Goal: Task Accomplishment & Management: Use online tool/utility

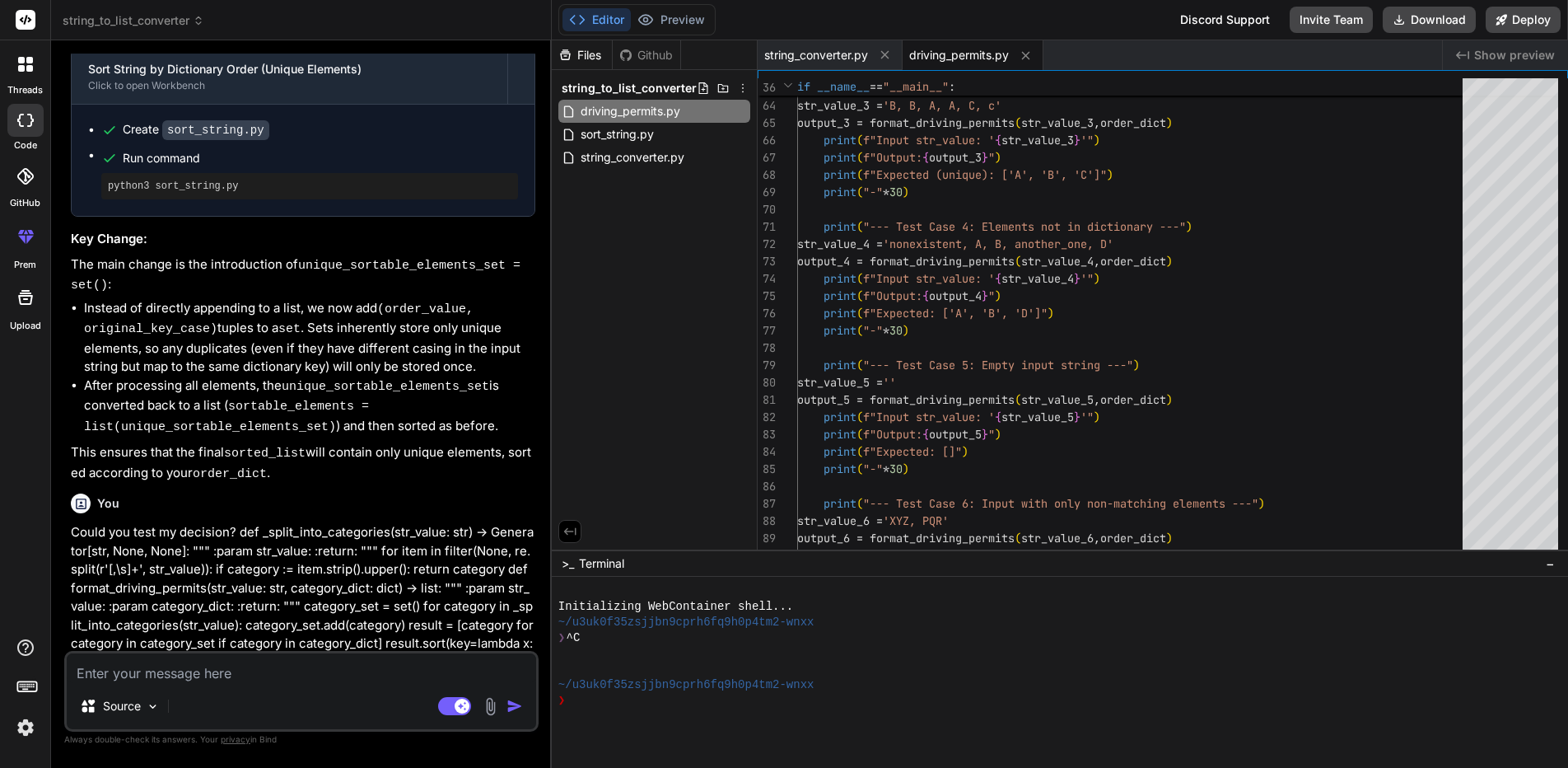
scroll to position [1874, 0]
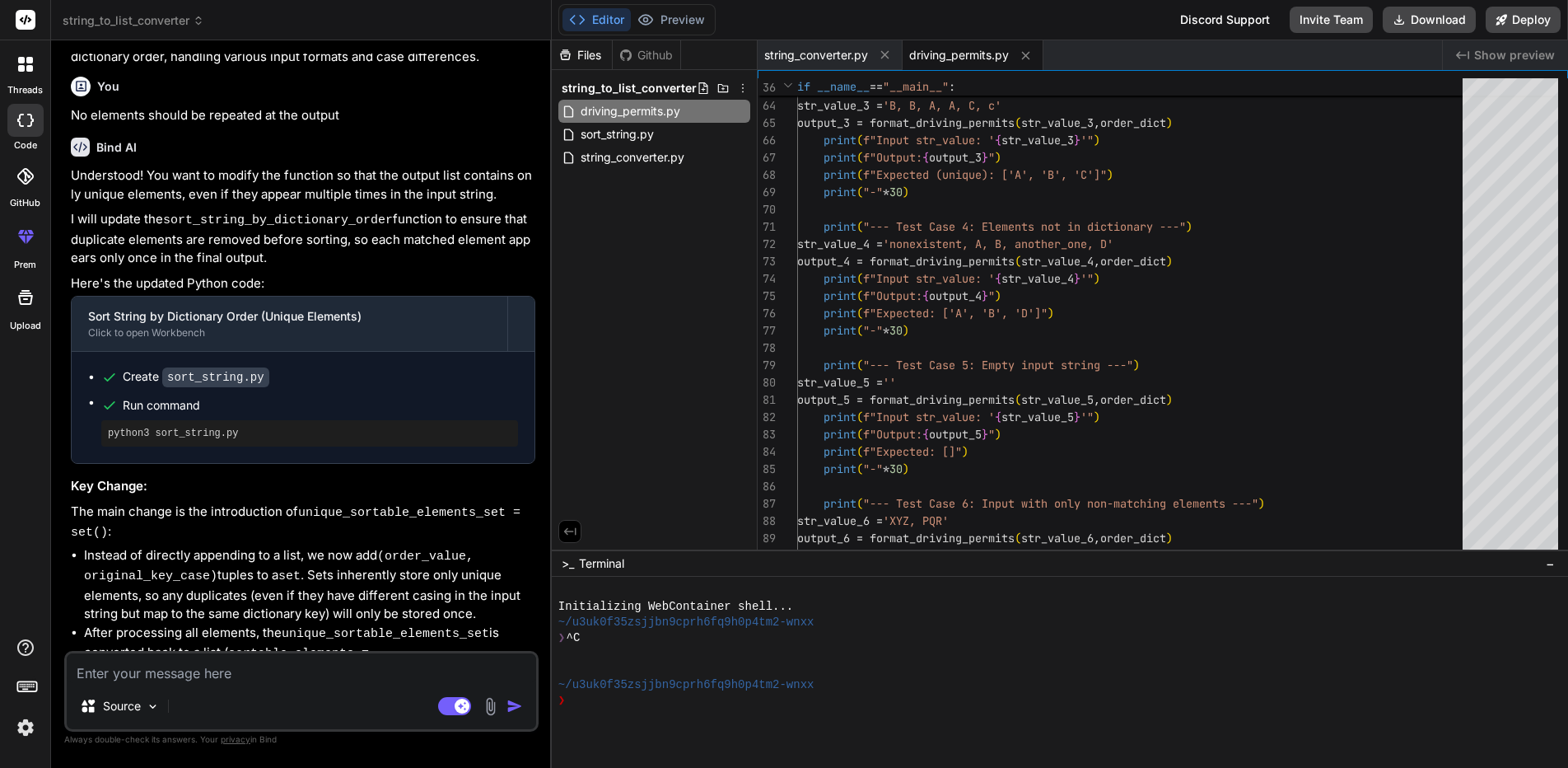
click at [34, 22] on rect at bounding box center [25, 19] width 19 height 19
click at [96, 16] on span "string_to_list_converter" at bounding box center [133, 20] width 142 height 17
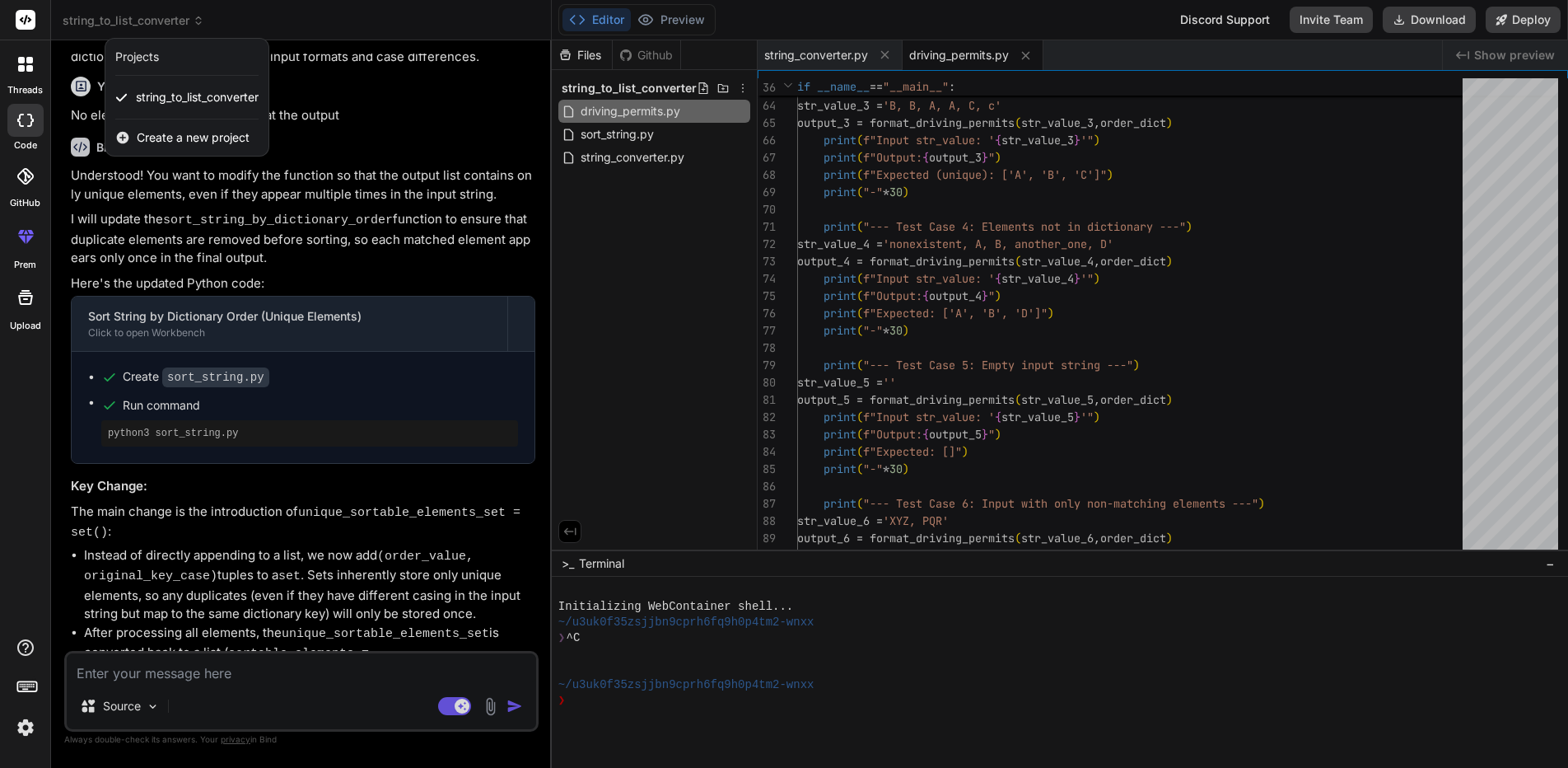
click at [162, 138] on span "Create a new project" at bounding box center [193, 138] width 113 height 17
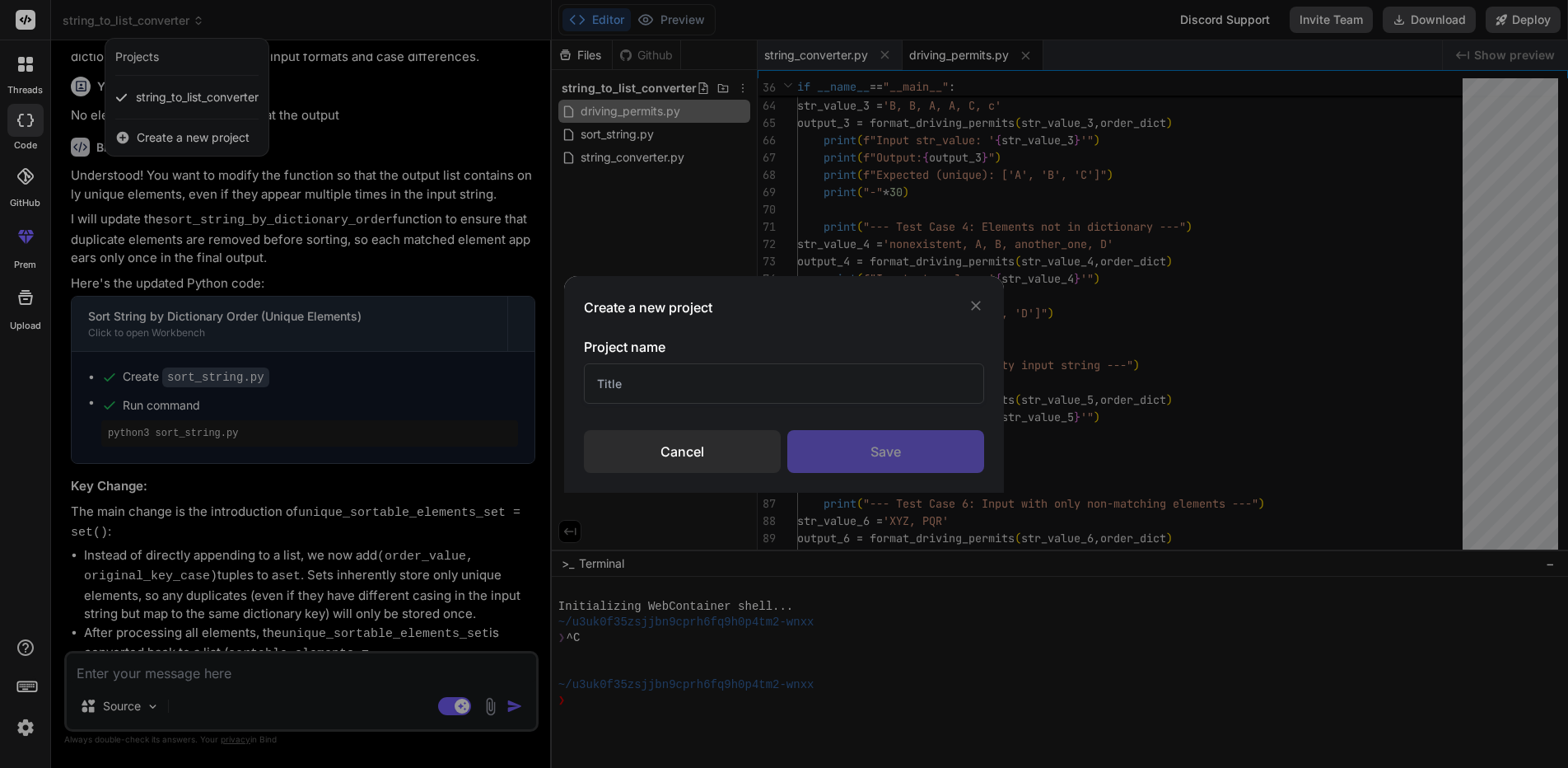
click at [742, 391] on input "text" at bounding box center [784, 384] width 399 height 40
type input "employee additional fileds"
click at [904, 448] on div "Save" at bounding box center [886, 452] width 197 height 43
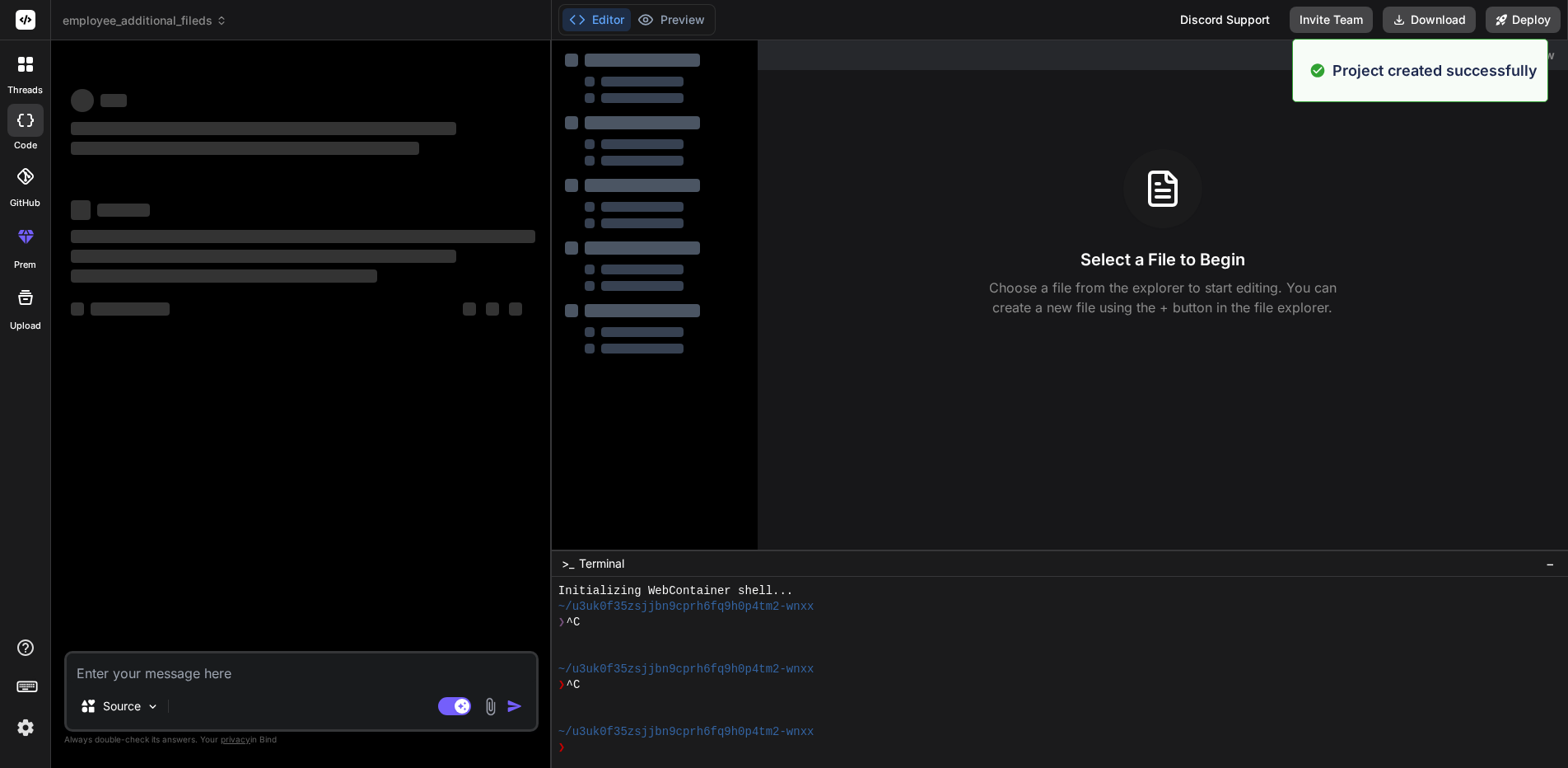
scroll to position [16, 0]
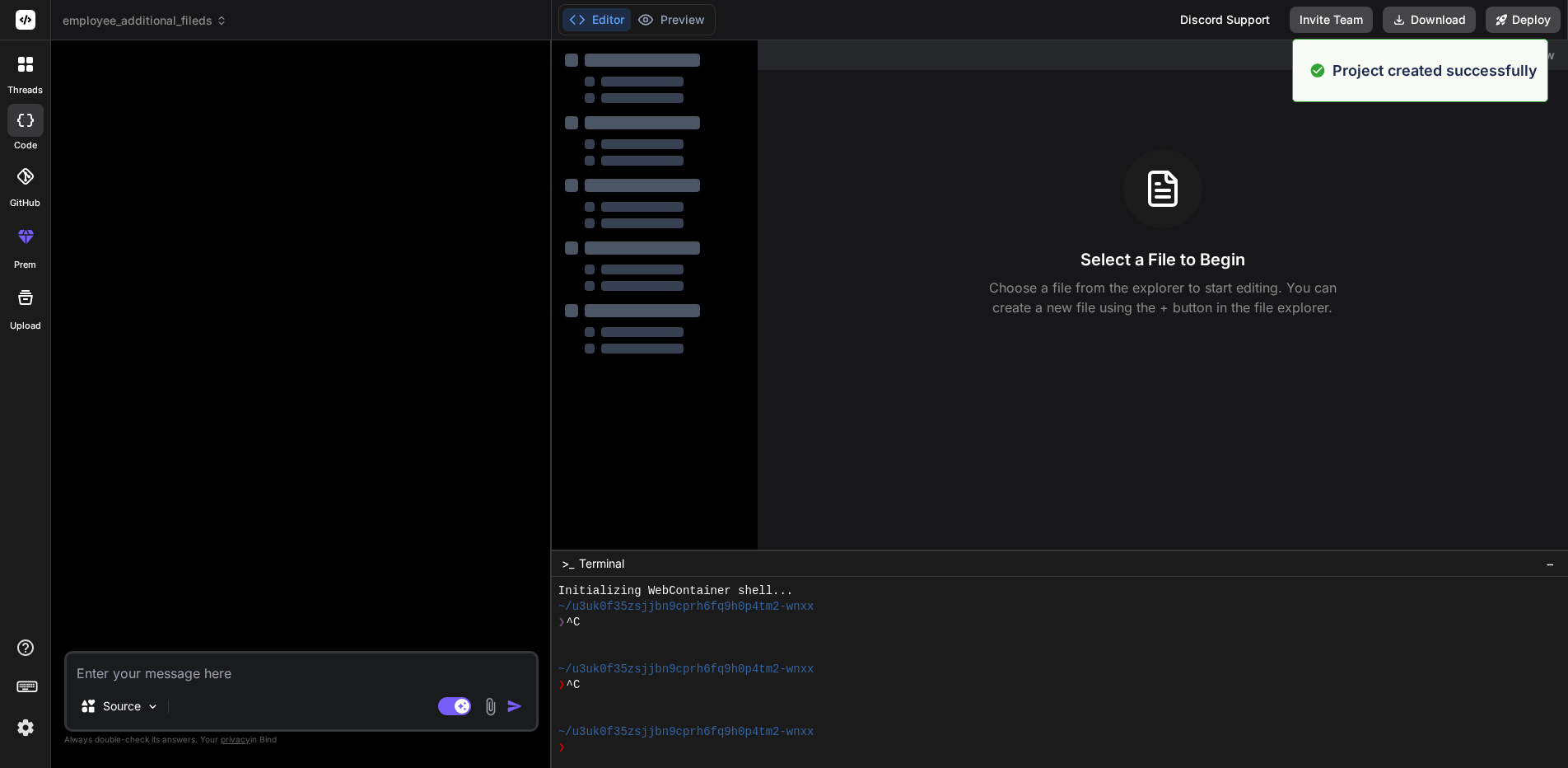
type textarea "x"
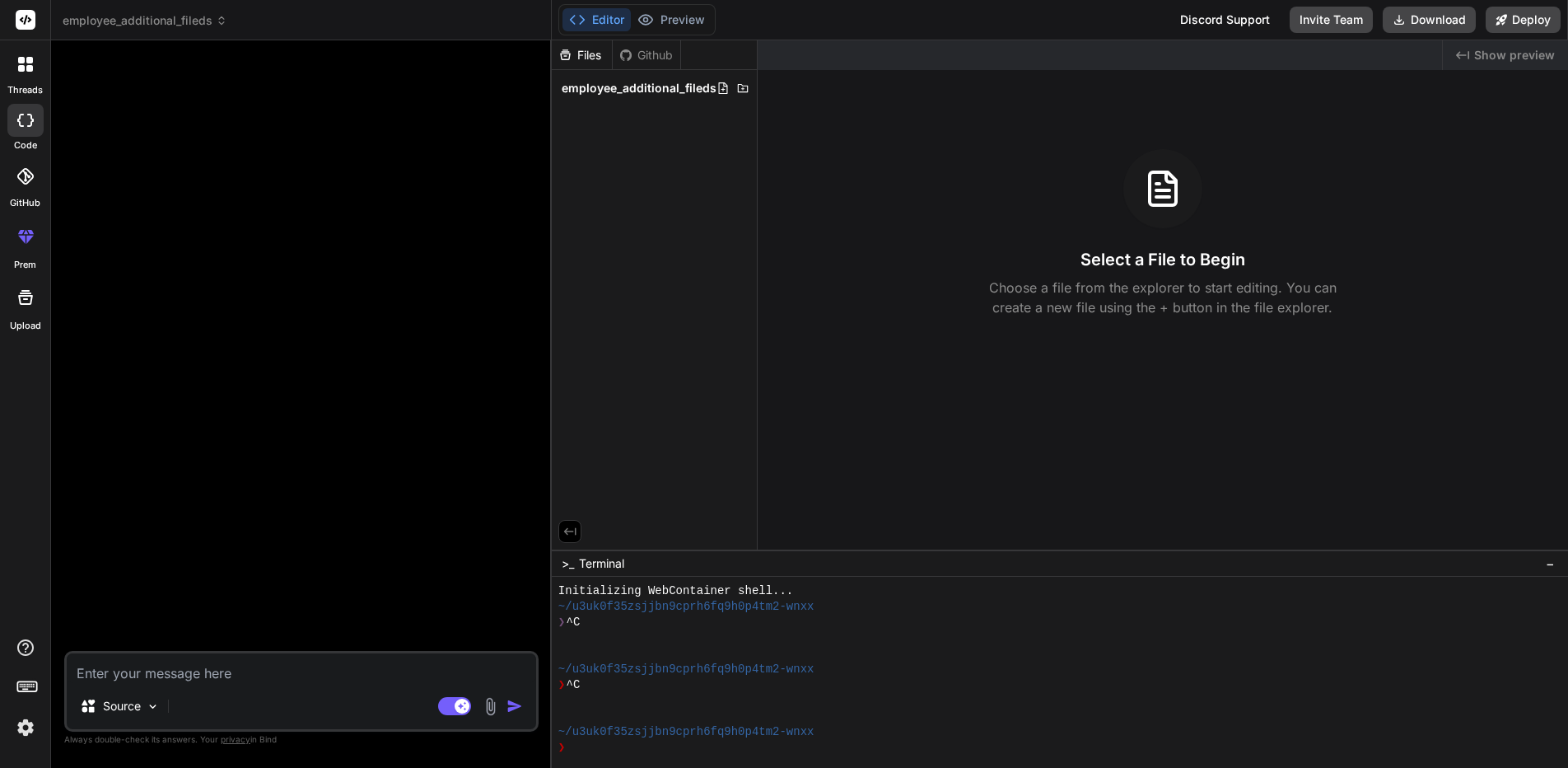
click at [209, 674] on textarea at bounding box center [302, 668] width 469 height 29
click at [721, 91] on icon at bounding box center [723, 88] width 13 height 13
type input "data"
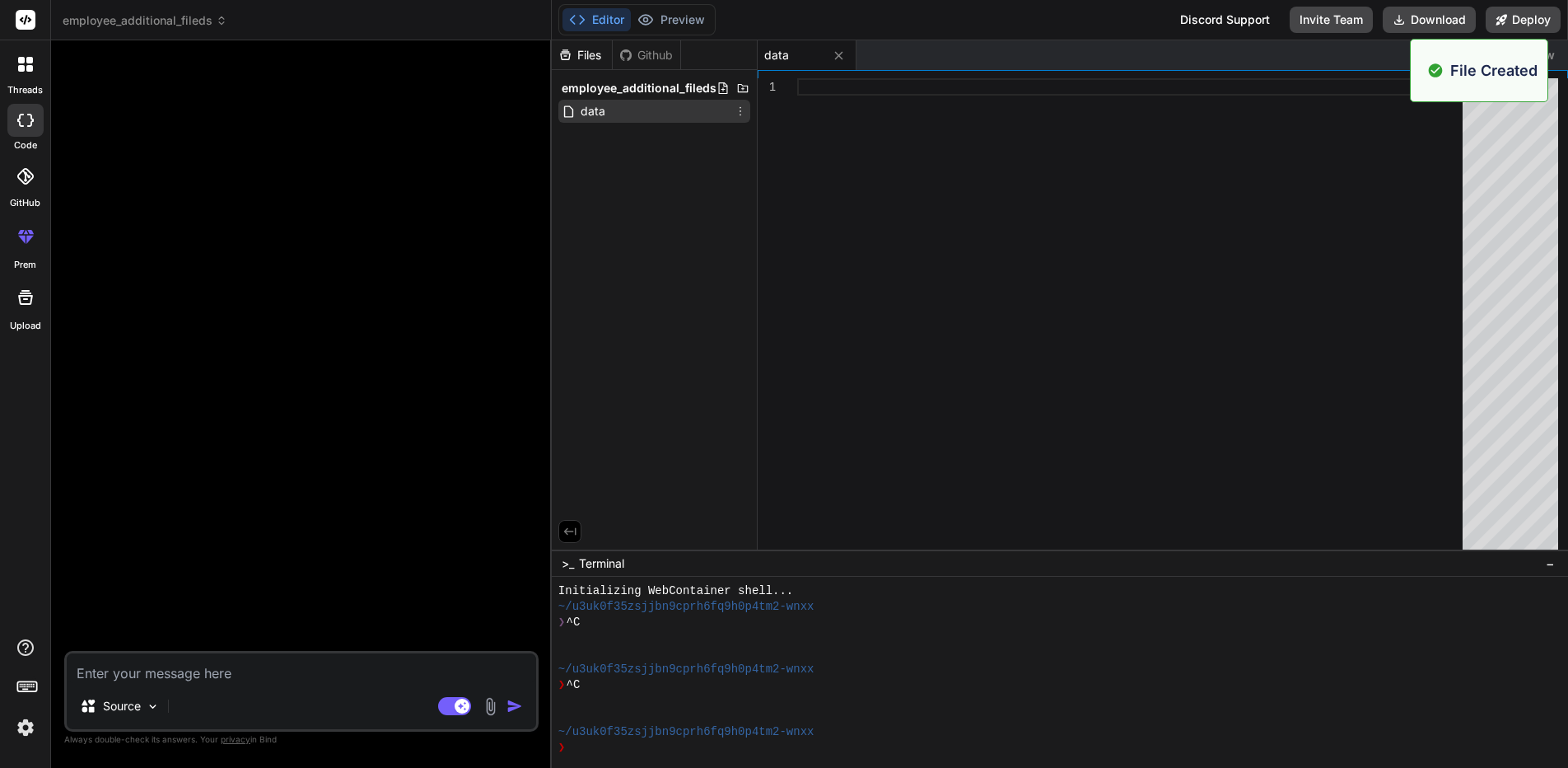
click at [663, 108] on div "data" at bounding box center [654, 110] width 192 height 23
drag, startPoint x: 653, startPoint y: 110, endPoint x: 632, endPoint y: 114, distance: 21.4
click at [632, 114] on div "data" at bounding box center [654, 110] width 192 height 23
click at [740, 107] on icon at bounding box center [740, 111] width 2 height 9
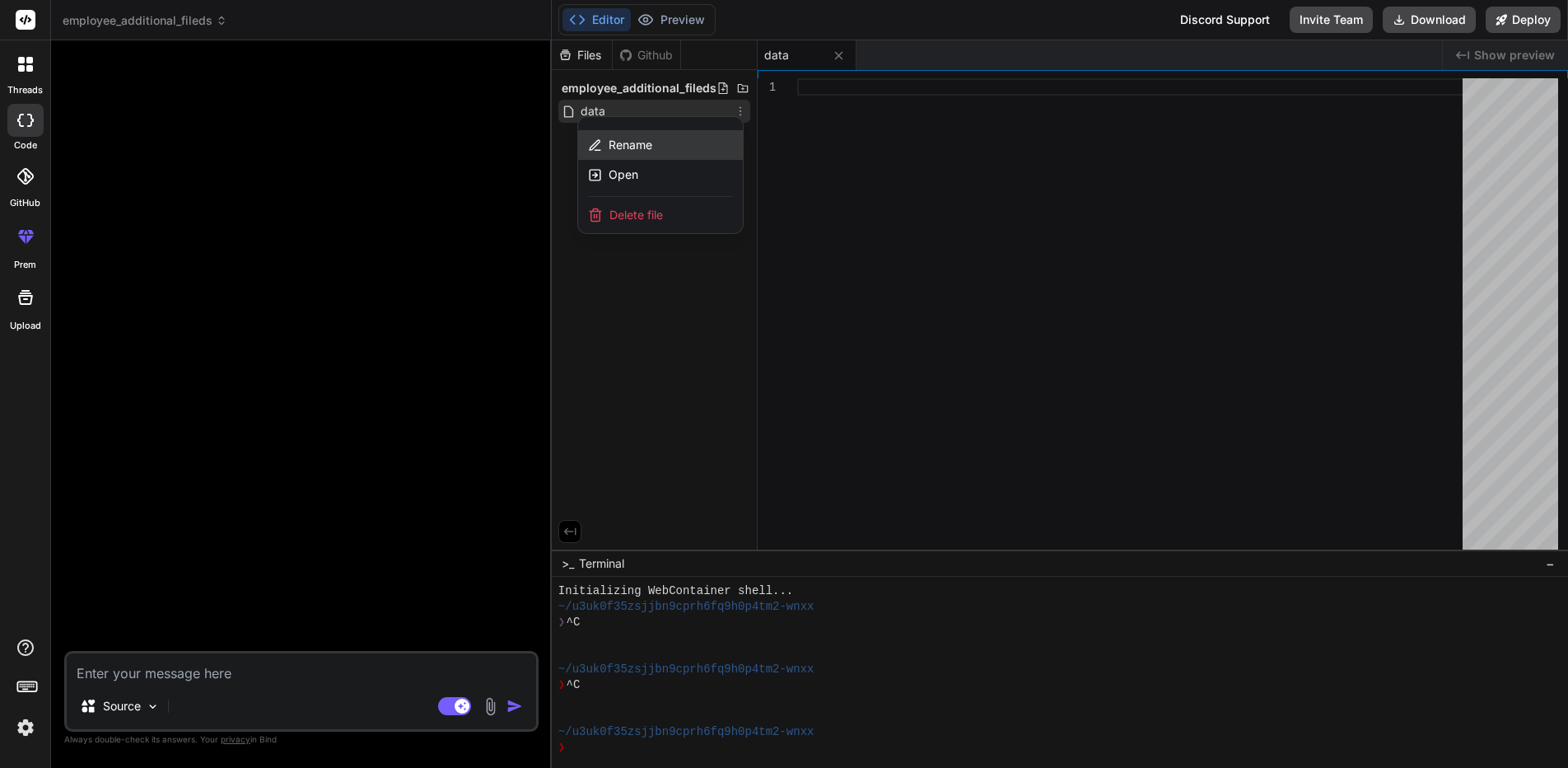
click at [675, 145] on div "Rename" at bounding box center [660, 145] width 165 height 29
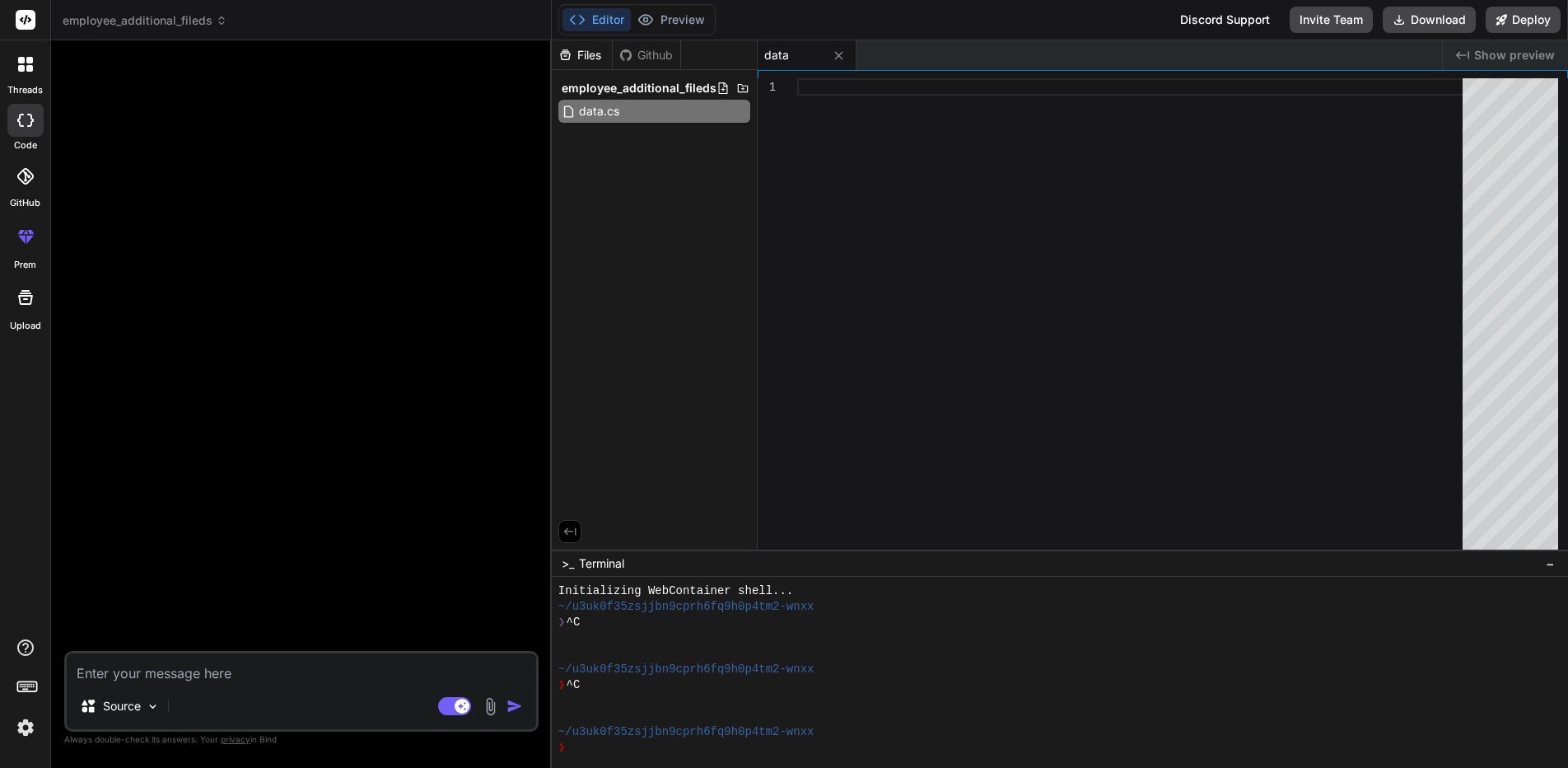
type input "data.csv"
click at [1064, 141] on div at bounding box center [1135, 317] width 675 height 479
type textarea "startup that’s investable.; ;Group1 Item2 [PERSON_NAME];787094371427; ; ; ; ; ;…"
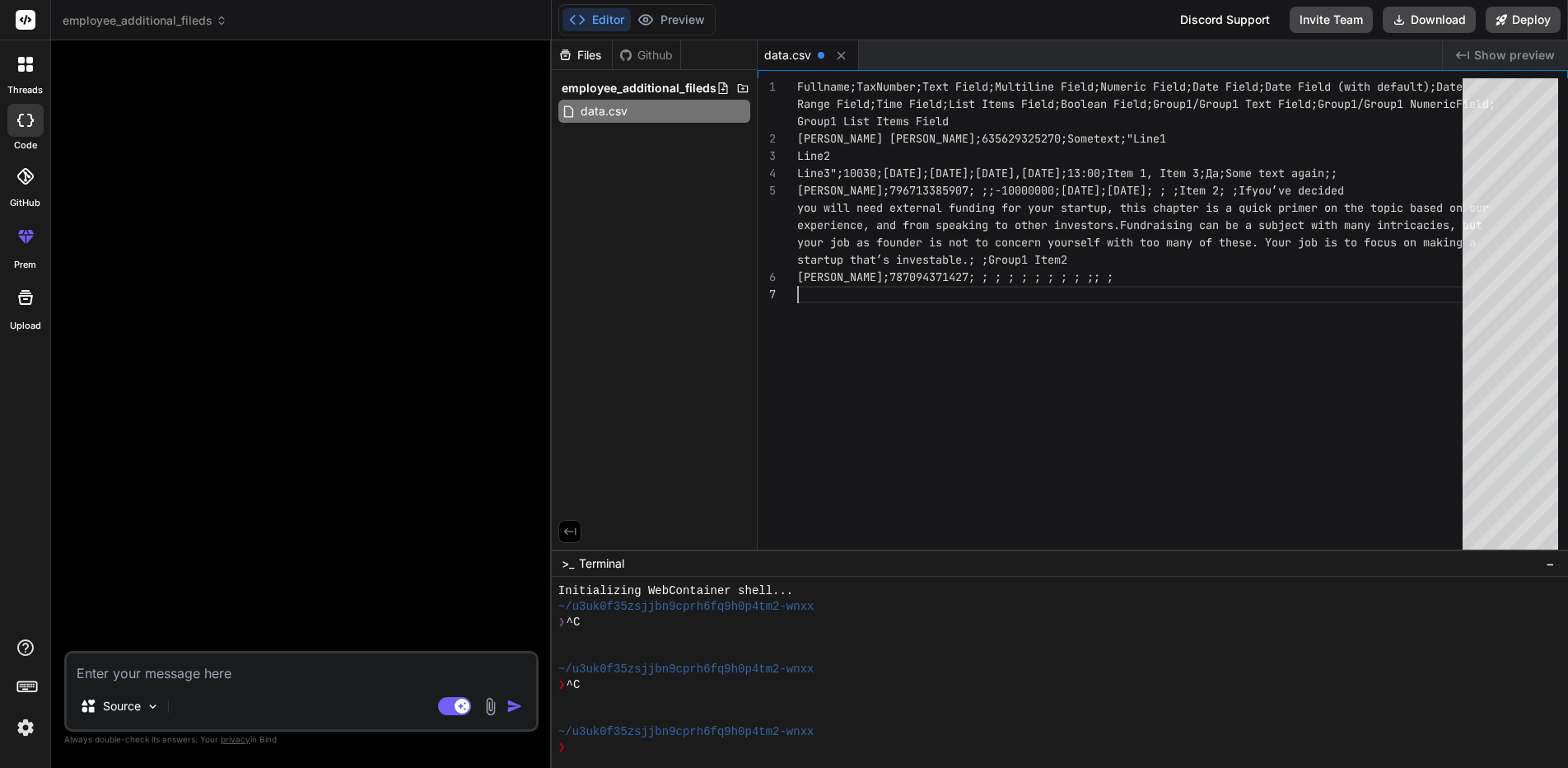
type textarea "x"
click at [717, 88] on icon at bounding box center [723, 88] width 13 height 13
type input "config.json"
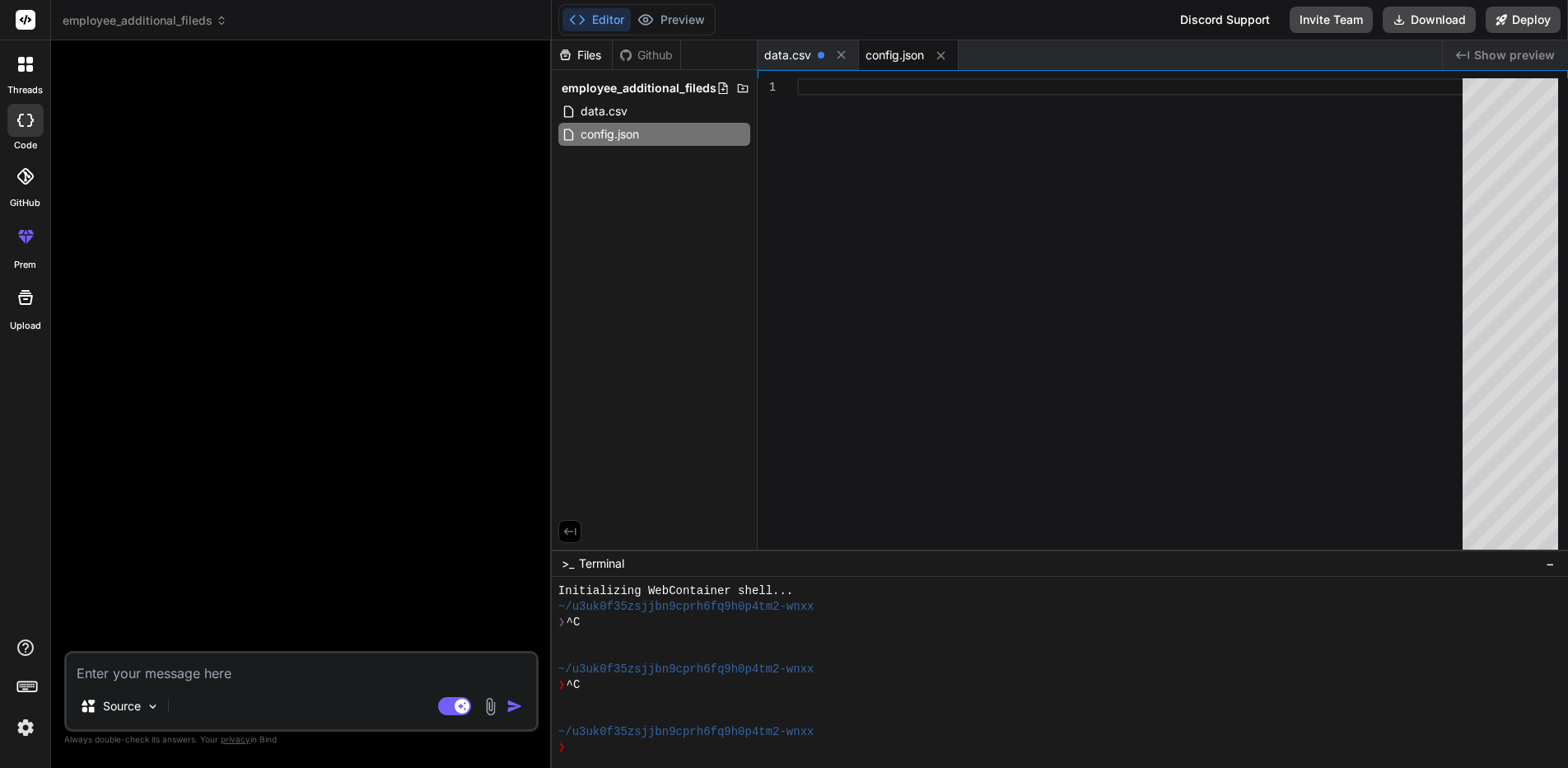
click at [1155, 187] on div at bounding box center [1135, 317] width 675 height 479
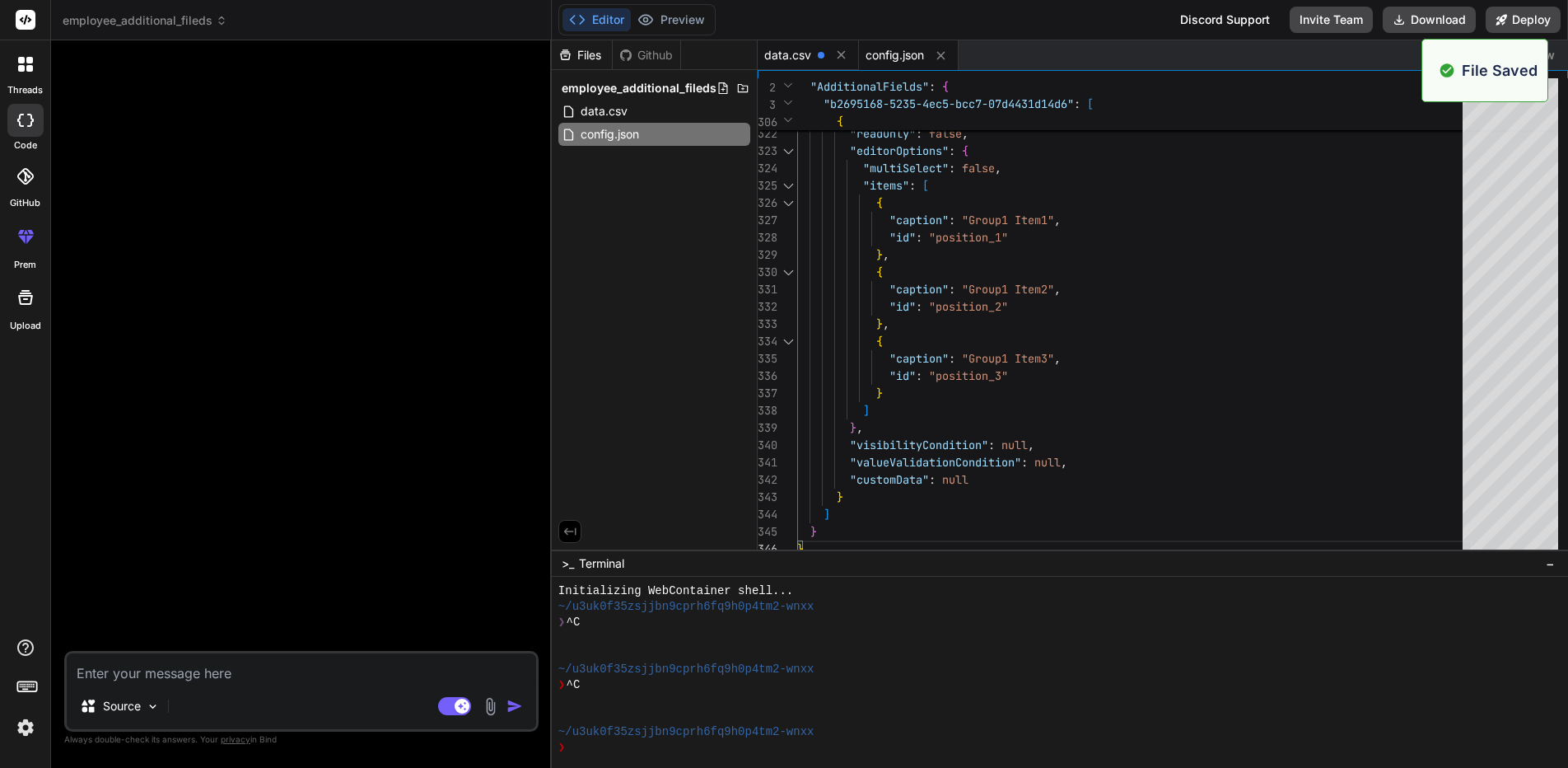
click at [798, 57] on span "data.csv" at bounding box center [787, 55] width 47 height 17
type textarea "startup that’s investable.; ;Group1 Item2 [PERSON_NAME];787094371427; ; ; ; ; ;…"
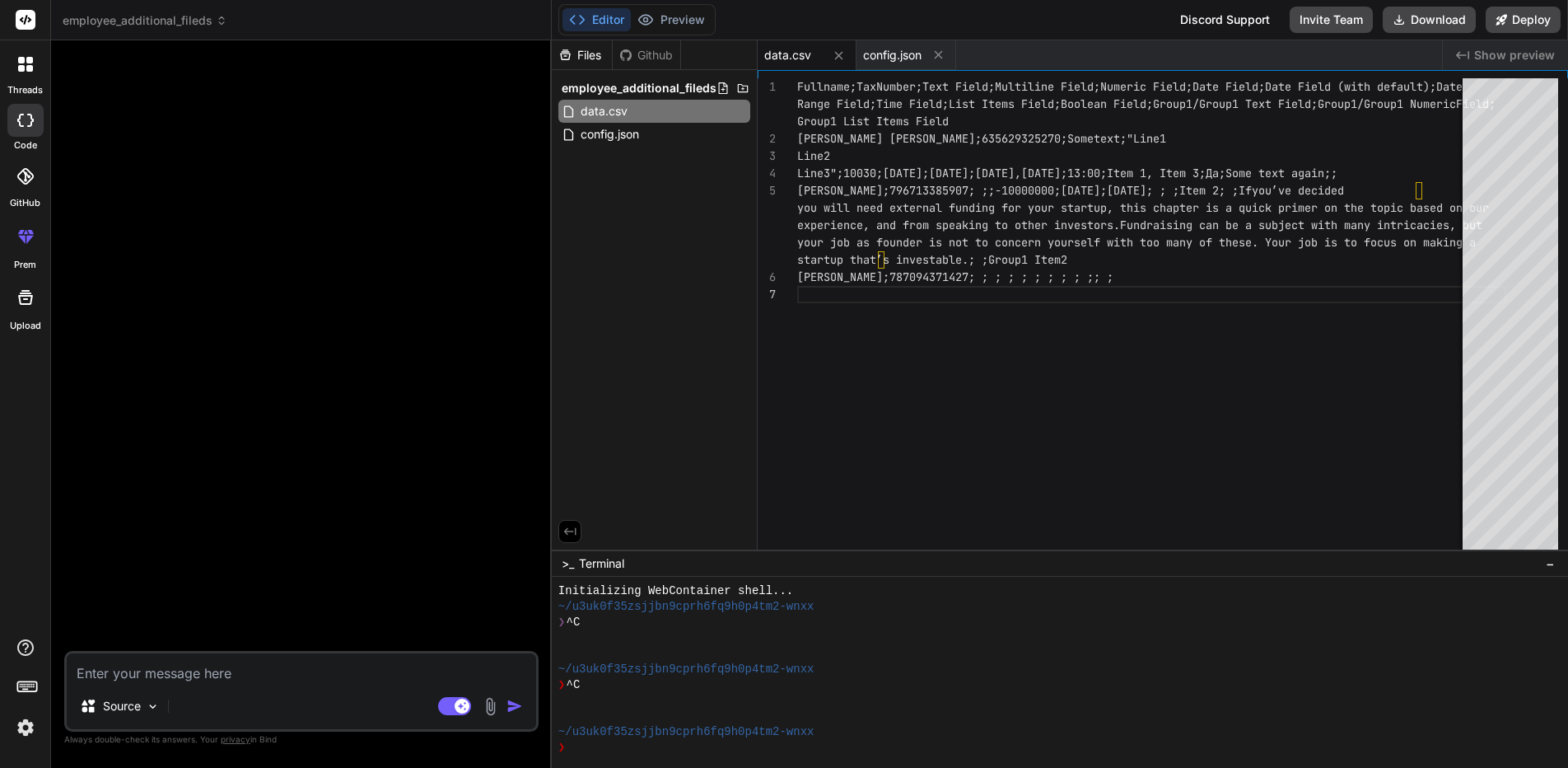
click at [658, 189] on div "Files Github employee_additional_fileds data.csv config.json" at bounding box center [655, 294] width 206 height 509
click at [719, 86] on icon at bounding box center [723, 88] width 13 height 13
type input "main.py"
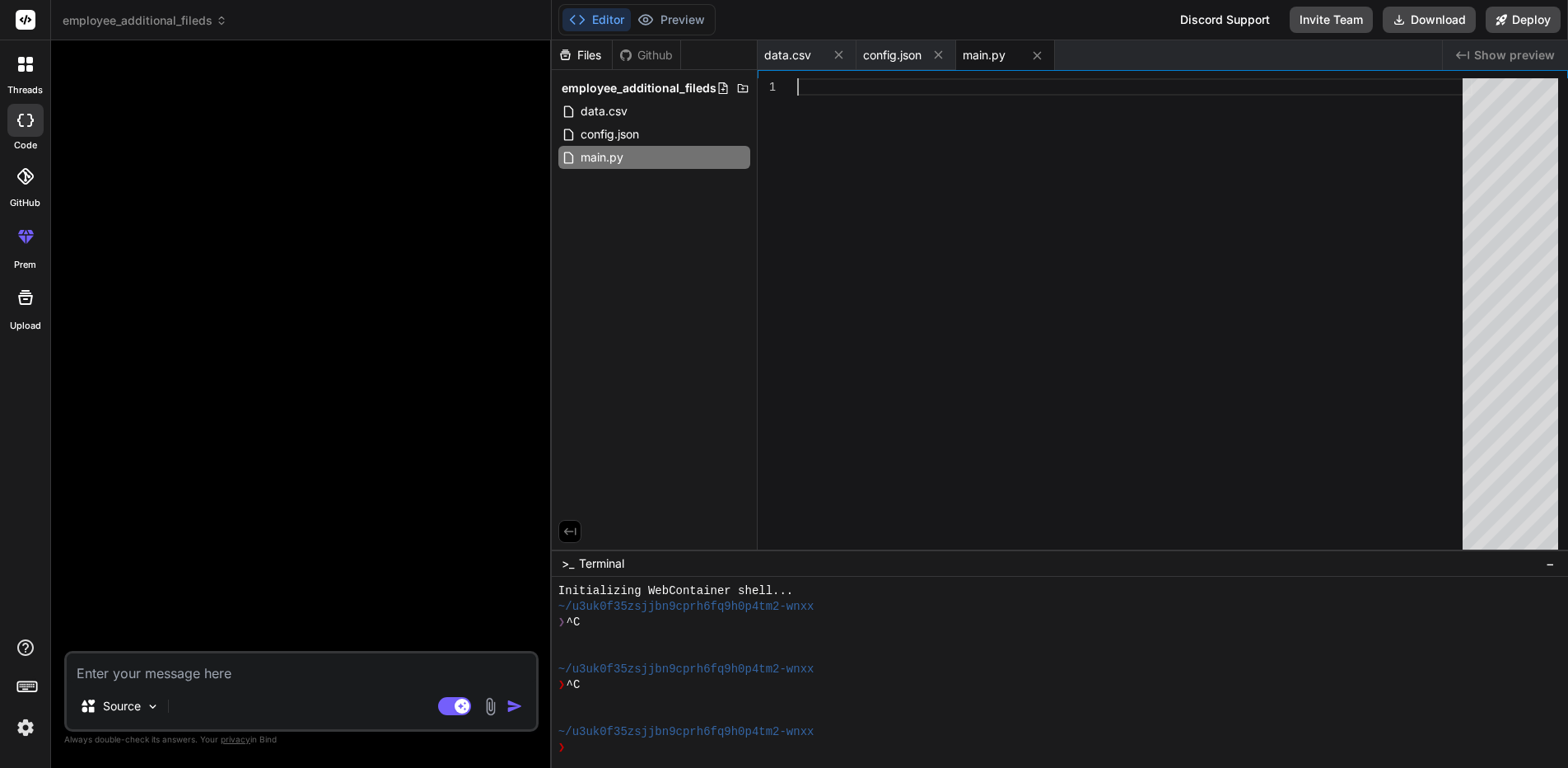
click at [1065, 257] on div at bounding box center [1135, 317] width 675 height 479
type textarea """" Field Converter """ def"
click at [995, 334] on div """" def """ Field Converter" at bounding box center [1135, 317] width 675 height 479
drag, startPoint x: 919, startPoint y: 108, endPoint x: 785, endPoint y: 108, distance: 134.0
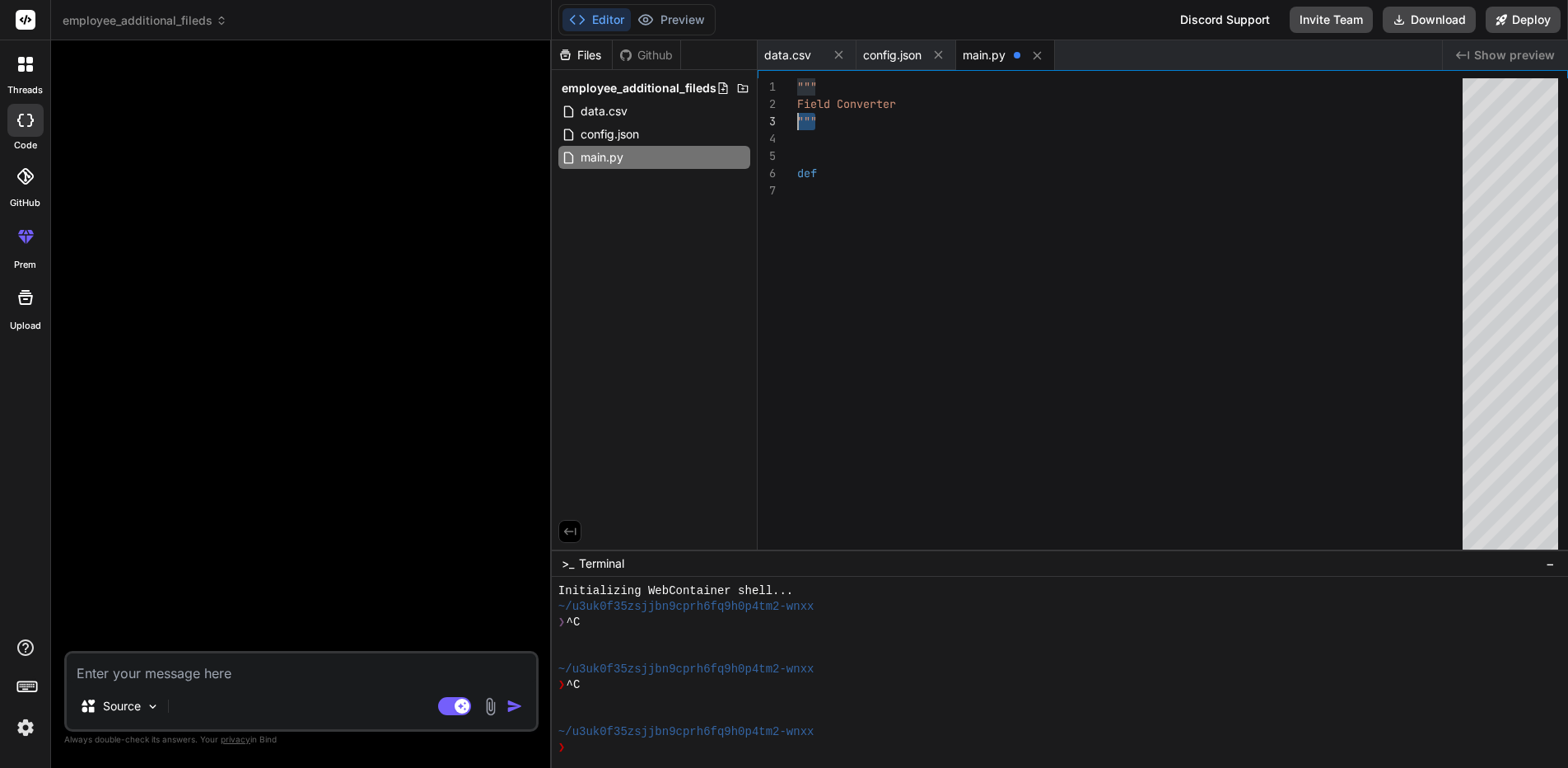
click at [797, 108] on div """" def """ Field Converter" at bounding box center [1135, 317] width 675 height 479
click at [851, 131] on div """" def """ Field Converter" at bounding box center [1135, 317] width 675 height 479
drag, startPoint x: 642, startPoint y: 151, endPoint x: 592, endPoint y: 155, distance: 50.2
drag, startPoint x: 592, startPoint y: 155, endPoint x: 737, endPoint y: 152, distance: 145.0
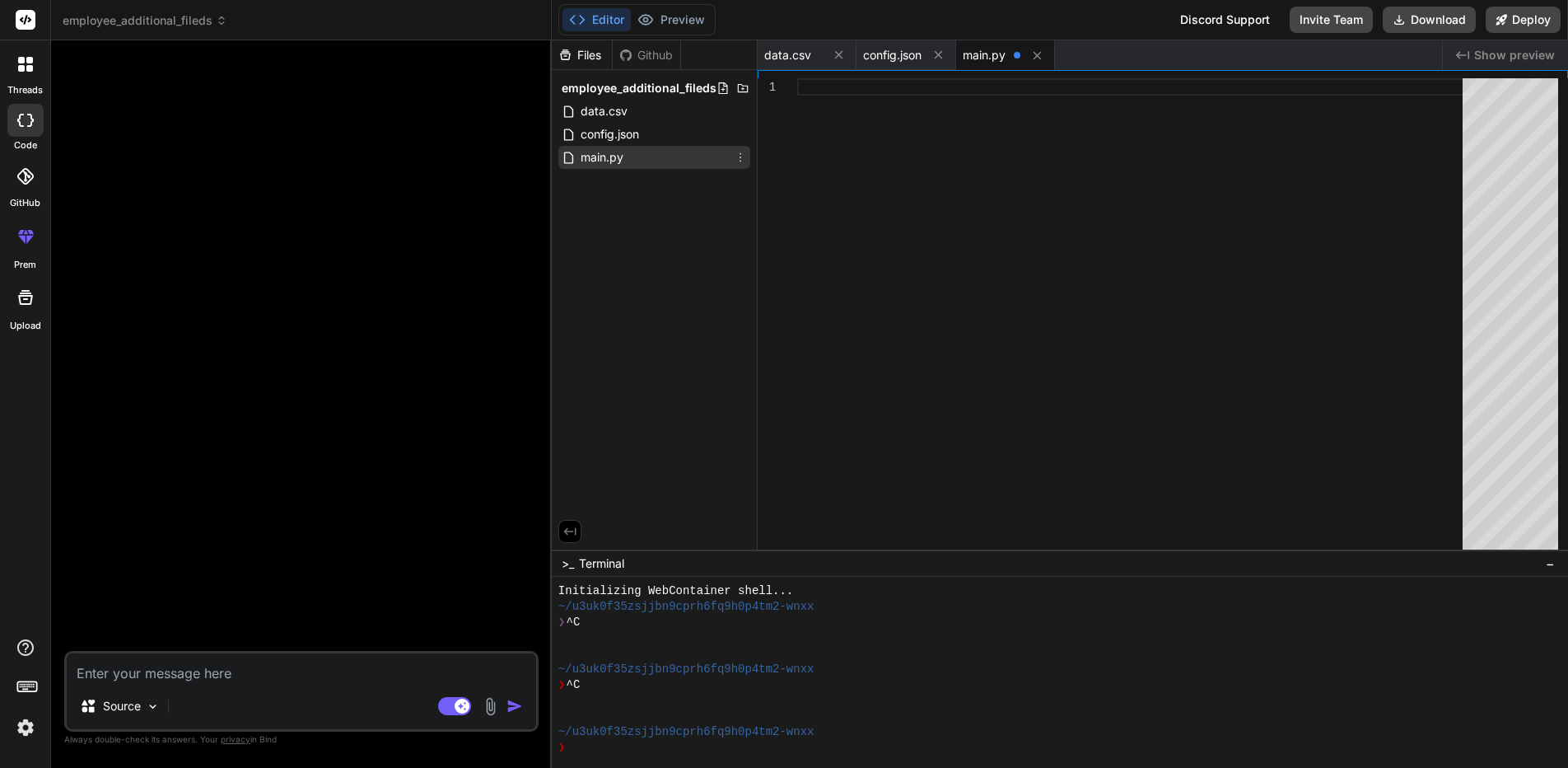
click at [737, 152] on icon at bounding box center [740, 157] width 13 height 13
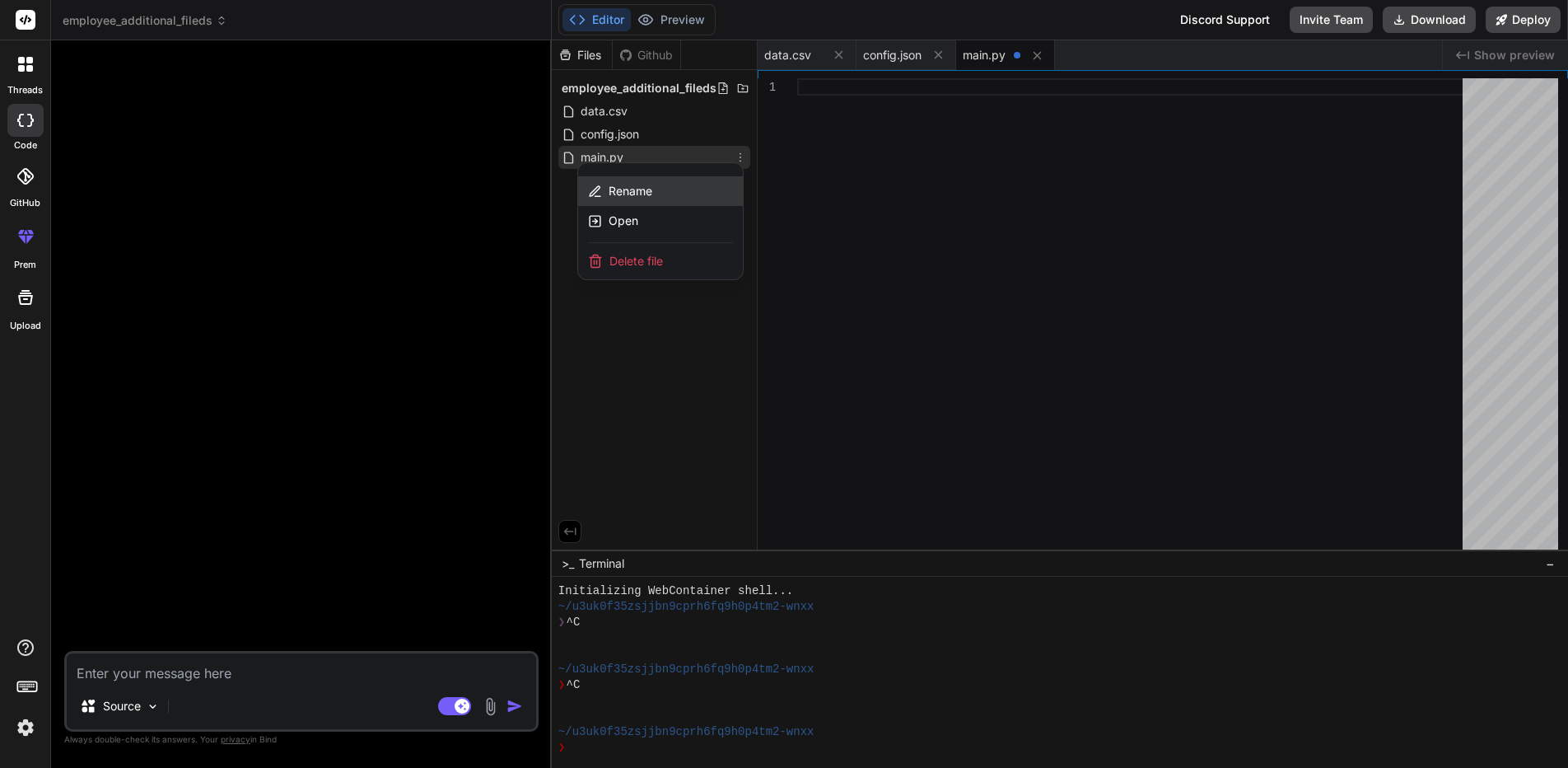
click at [694, 181] on div "Rename" at bounding box center [660, 191] width 165 height 29
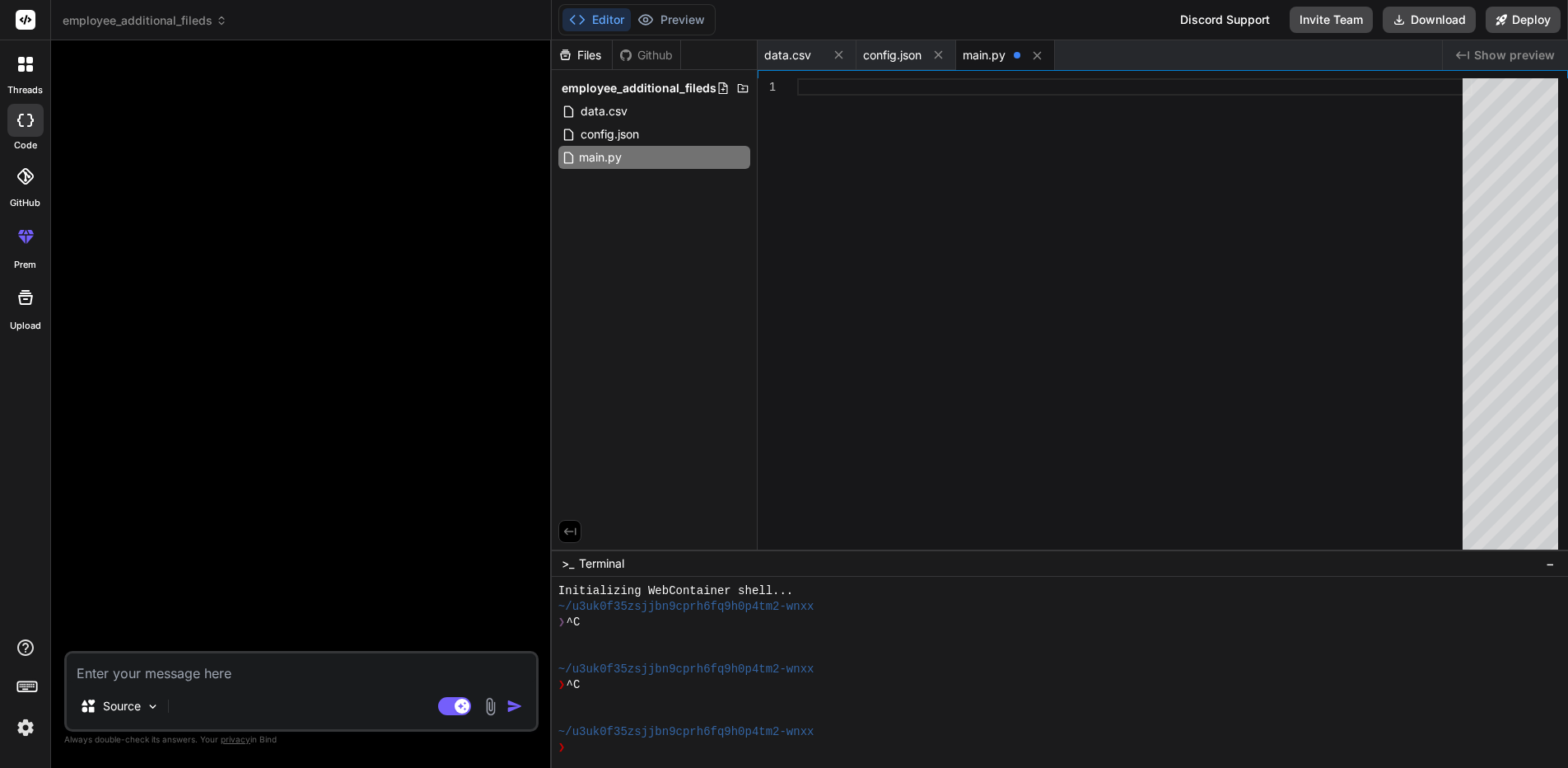
type input "с.py"
type textarea "x"
type input "conversion.py"
click at [1001, 179] on div at bounding box center [1135, 317] width 675 height 479
click at [738, 86] on icon at bounding box center [743, 88] width 13 height 13
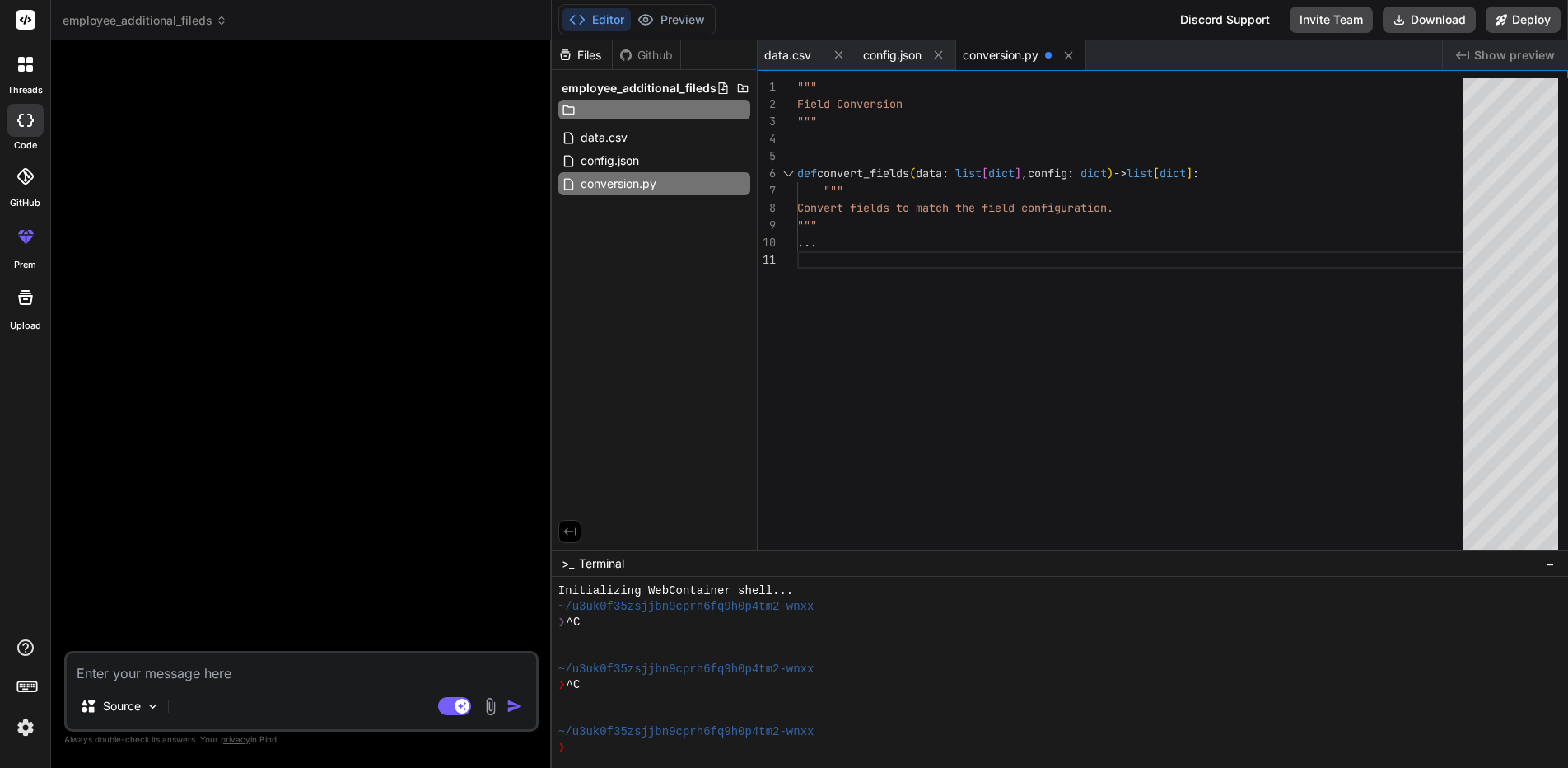
click at [690, 281] on div "Files Github employee_additional_fileds data.csv config.json conversion.py" at bounding box center [655, 294] width 206 height 509
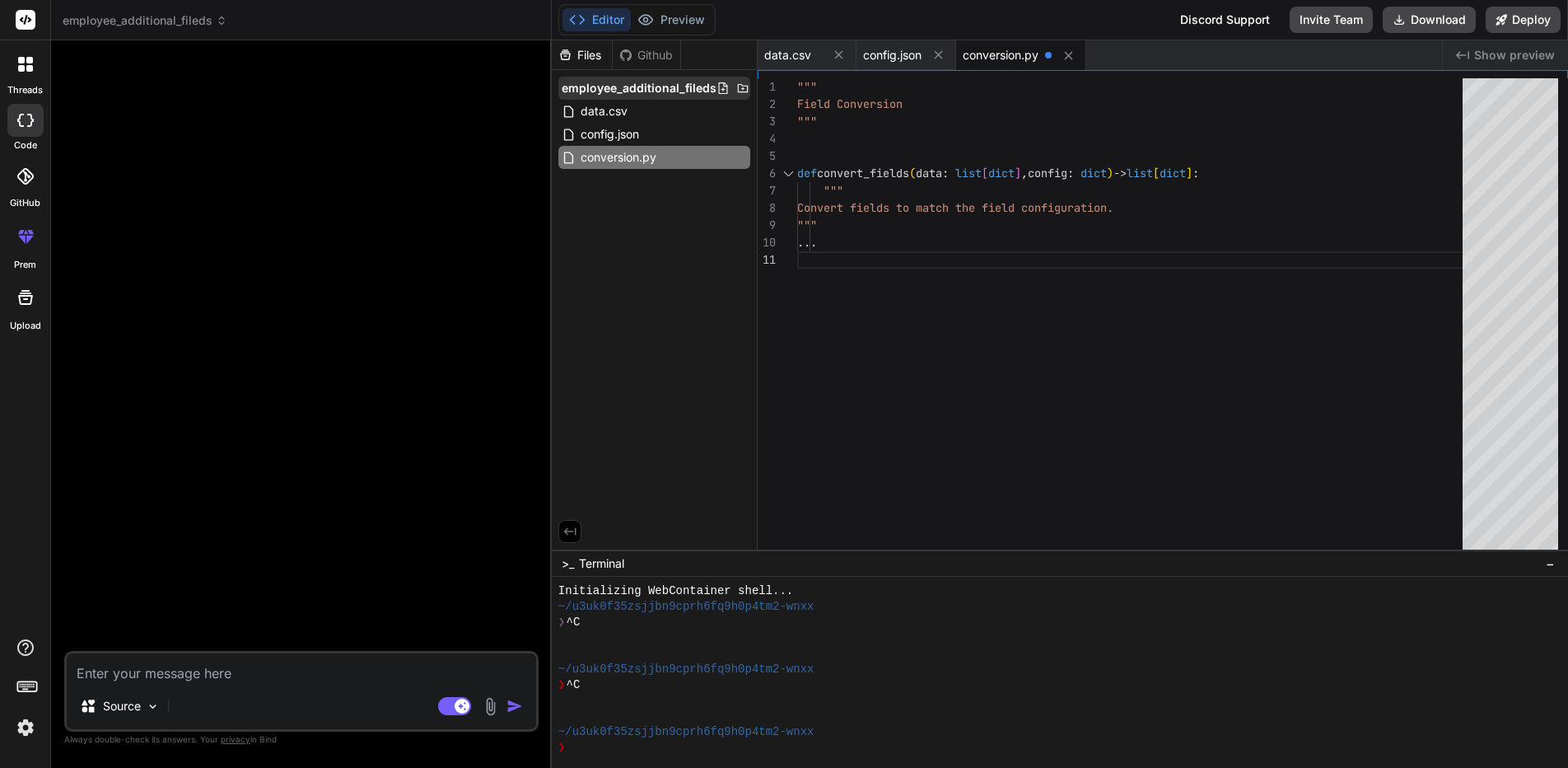
click at [718, 89] on icon at bounding box center [723, 88] width 13 height 13
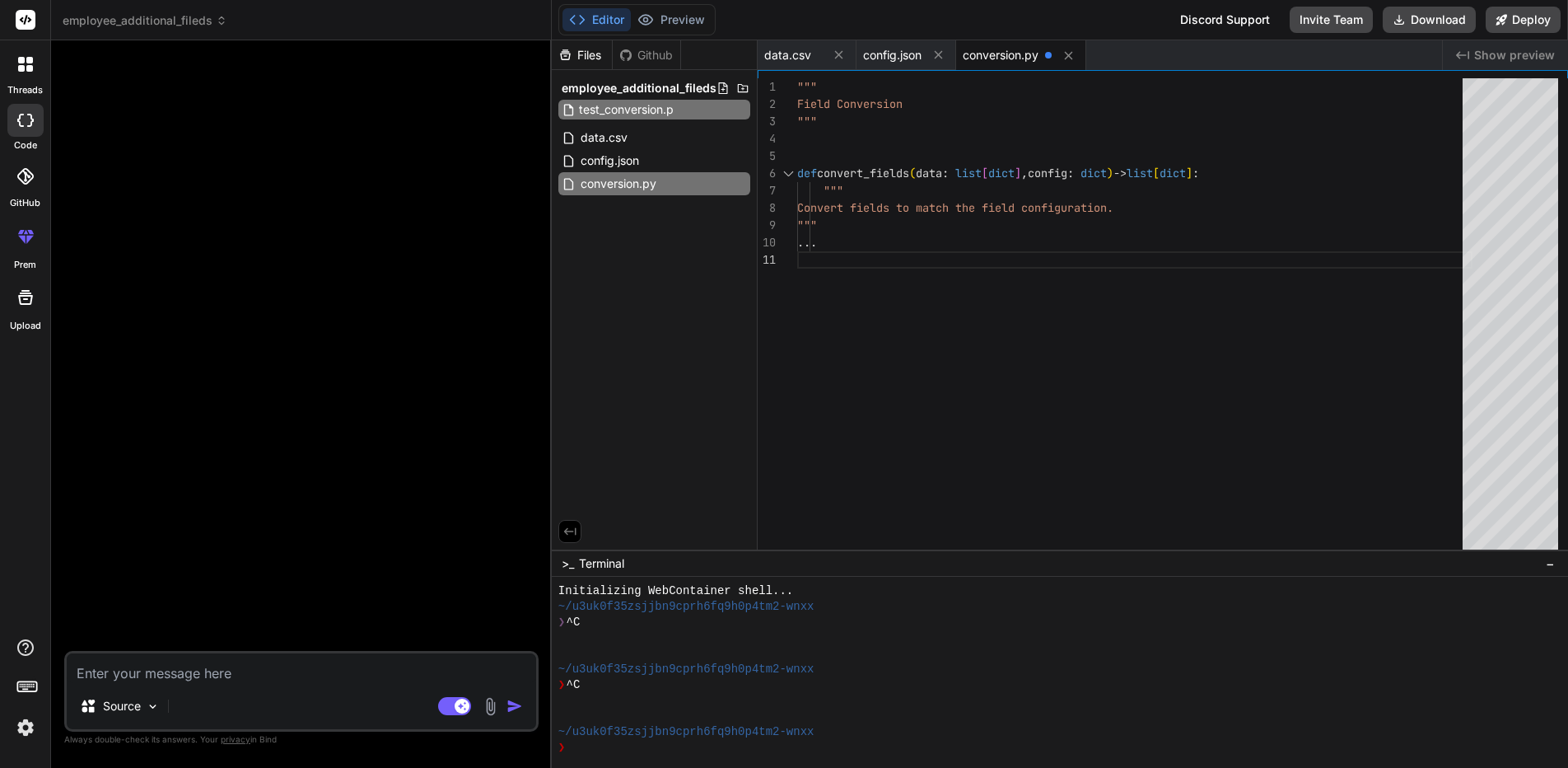
type input "test_conversion.py"
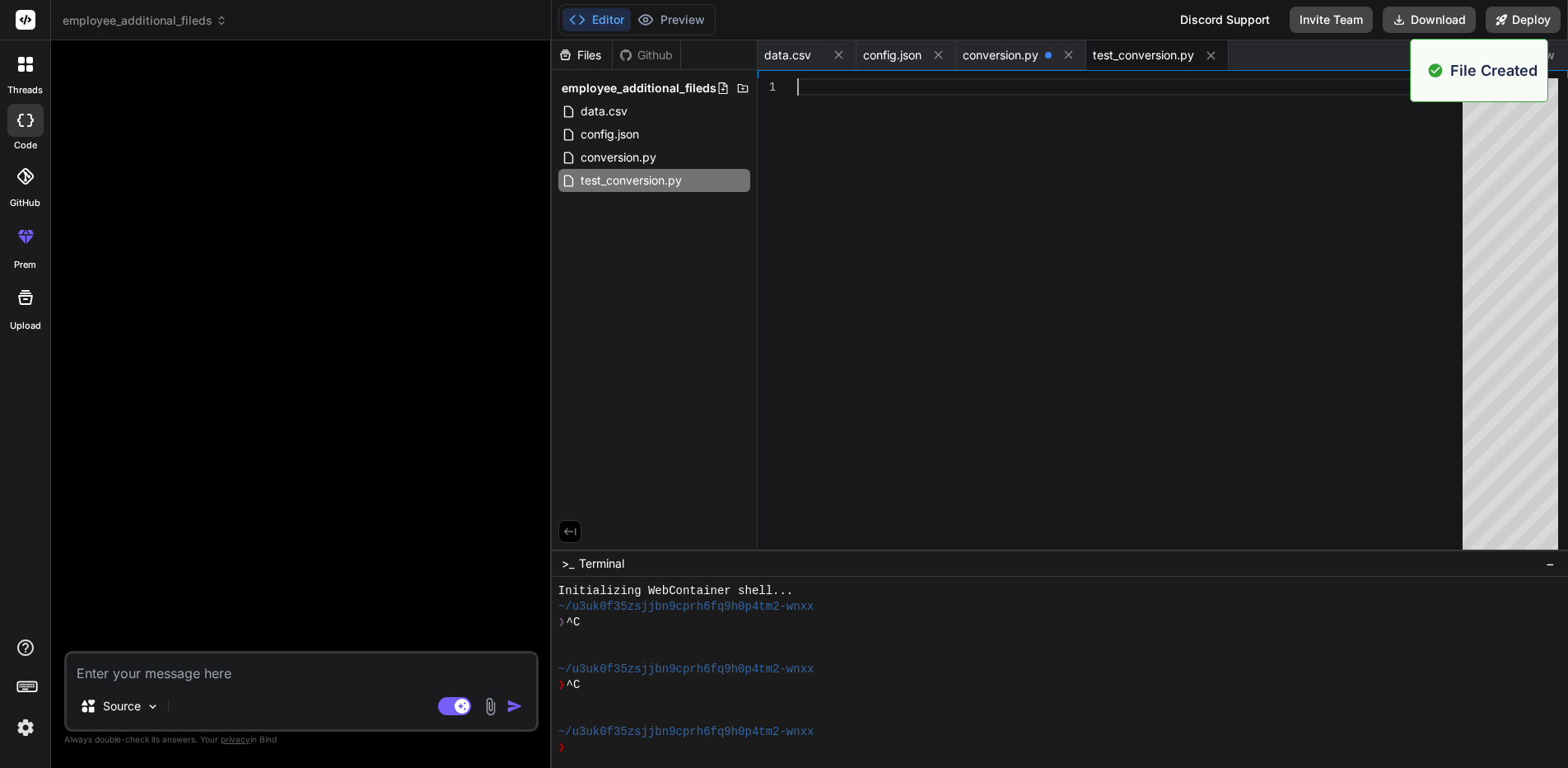
click at [1045, 211] on div at bounding box center [1135, 317] width 675 height 479
